Goal: Transaction & Acquisition: Book appointment/travel/reservation

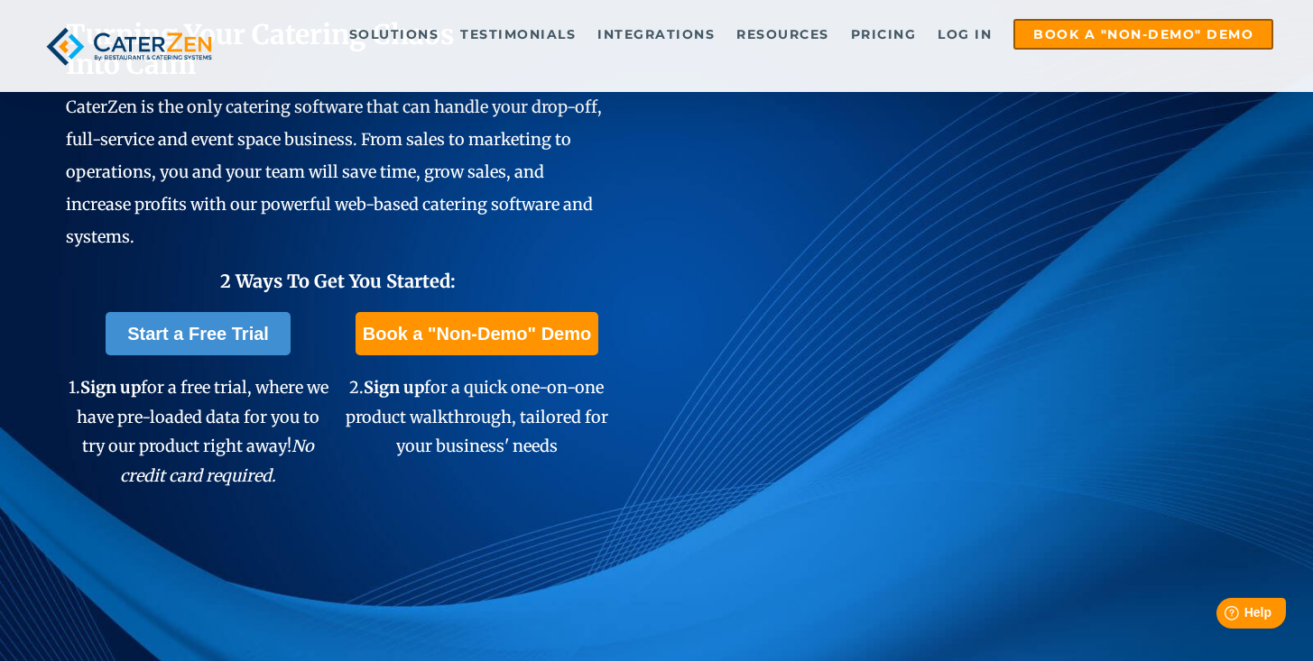
scroll to position [330, 0]
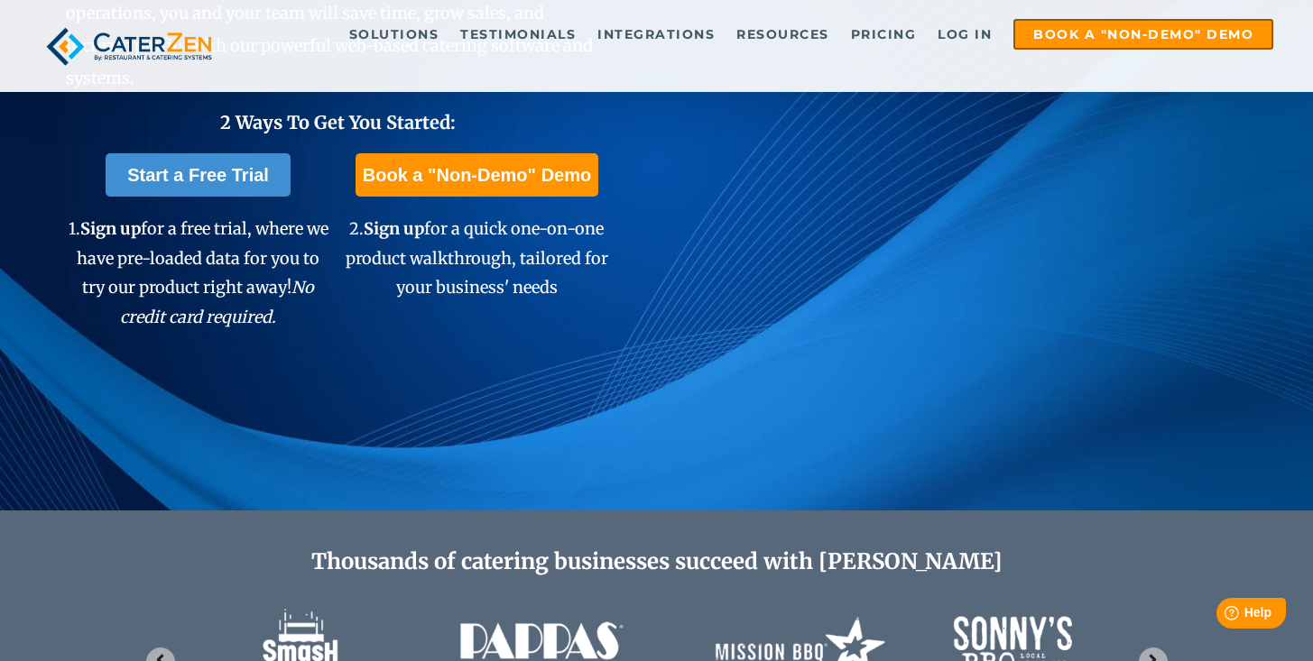
click at [655, 365] on div "Turning Your Catering Chaos Into Calm CaterZen is the only catering software th…" at bounding box center [656, 91] width 1313 height 839
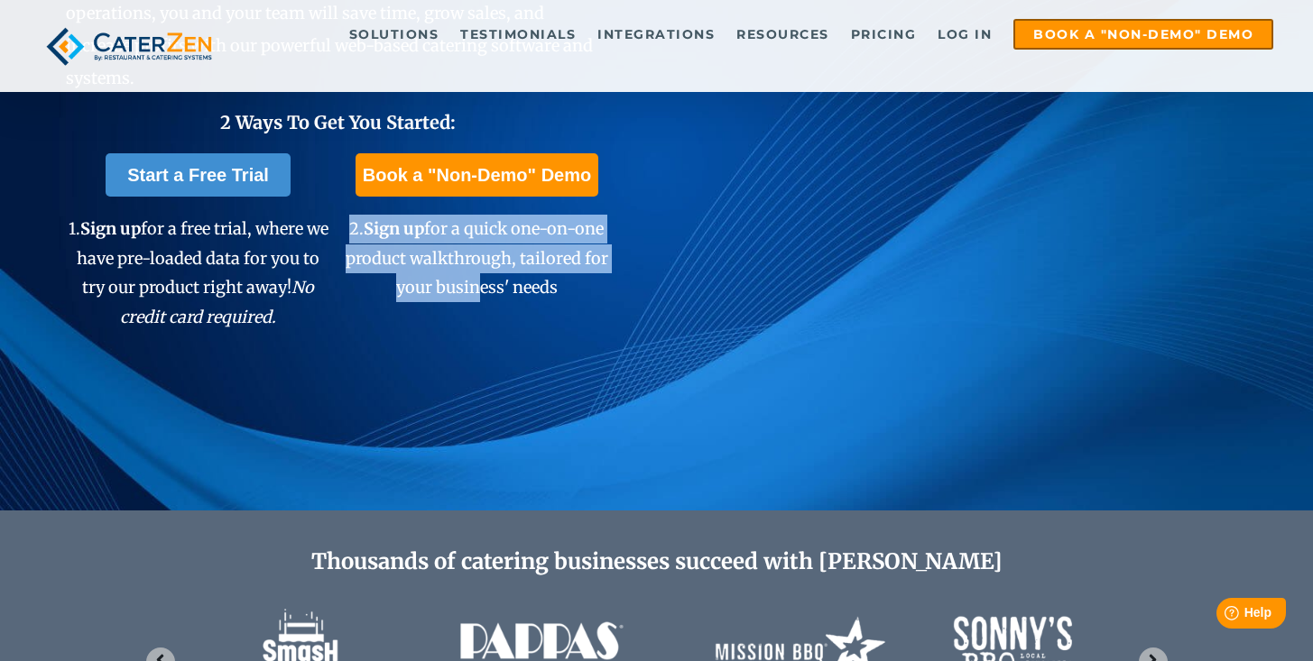
drag, startPoint x: 469, startPoint y: 283, endPoint x: 546, endPoint y: 307, distance: 80.2
click at [546, 307] on div "Book a "Non-Demo" Demo 2. Sign up for a quick one-on-one product walkthrough, t…" at bounding box center [477, 231] width 265 height 177
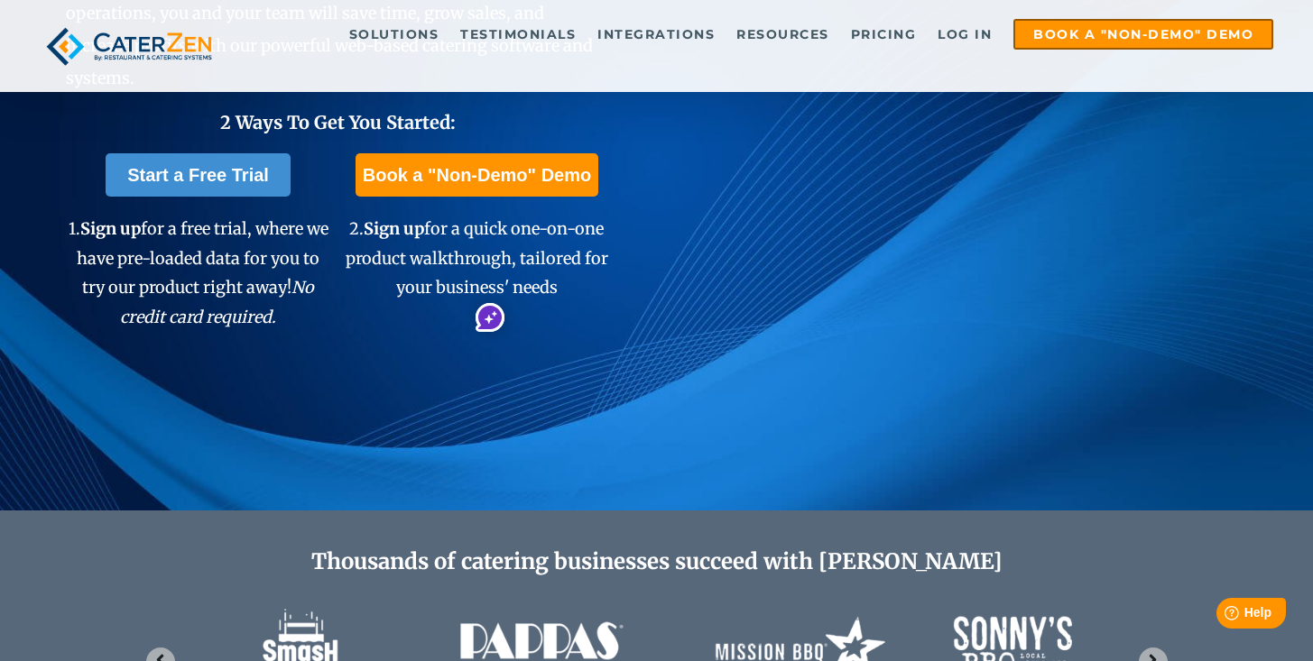
click at [602, 295] on p "2. Sign up for a quick one-on-one product walkthrough, tailored for your busine…" at bounding box center [477, 259] width 265 height 88
drag, startPoint x: 560, startPoint y: 279, endPoint x: 350, endPoint y: 235, distance: 214.6
click at [350, 235] on p "2. Sign up for a quick one-on-one product walkthrough, tailored for your busine…" at bounding box center [477, 259] width 265 height 88
click at [357, 234] on span "2. Sign up for a quick one-on-one product walkthrough, tailored for your busine…" at bounding box center [477, 257] width 263 height 79
drag, startPoint x: 351, startPoint y: 228, endPoint x: 565, endPoint y: 300, distance: 225.4
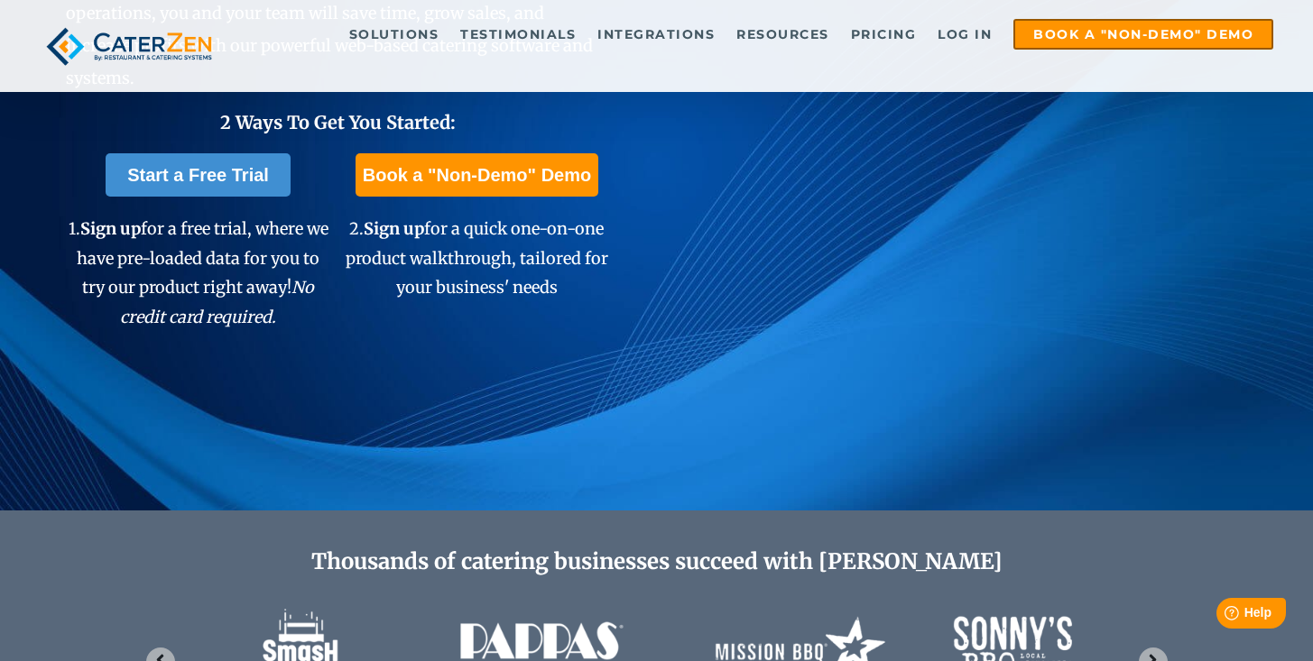
click at [565, 300] on p "2. Sign up for a quick one-on-one product walkthrough, tailored for your busine…" at bounding box center [477, 259] width 265 height 88
click at [527, 264] on span "2. Sign up for a quick one-on-one product walkthrough, tailored for your busine…" at bounding box center [477, 257] width 263 height 79
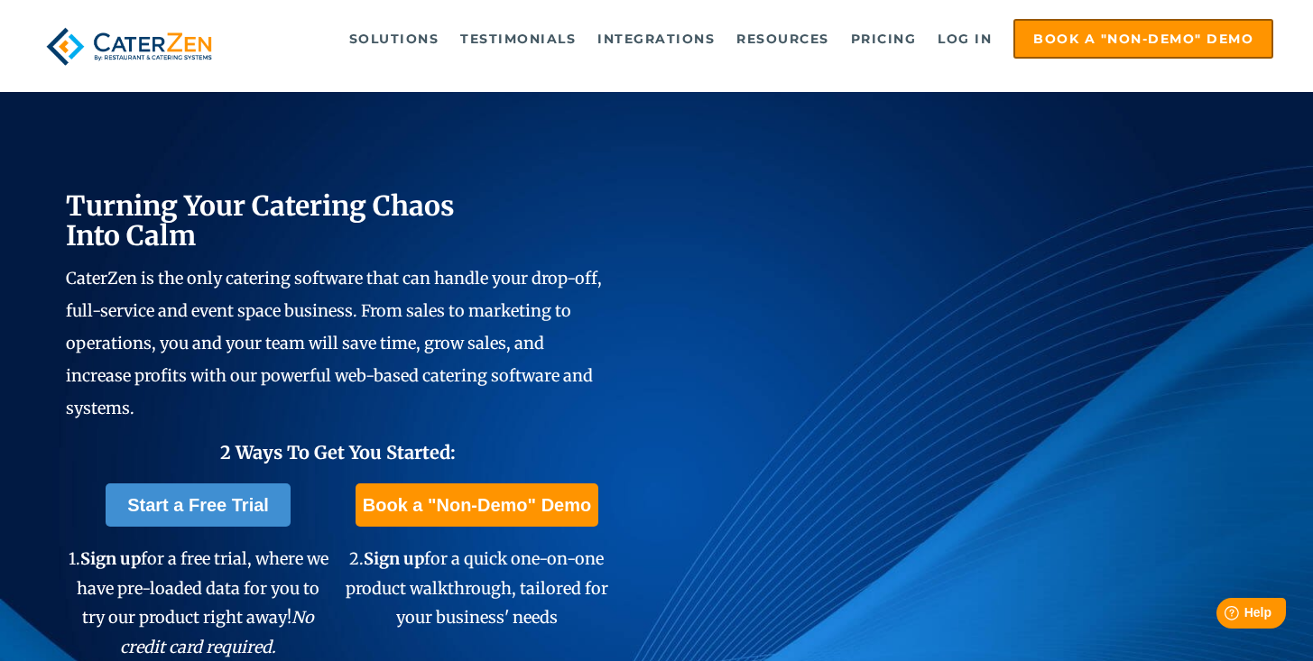
scroll to position [0, 0]
click at [494, 145] on div "Turning Your Catering Chaos Into Calm CaterZen is the only catering software th…" at bounding box center [656, 421] width 1313 height 839
